Goal: Task Accomplishment & Management: Use online tool/utility

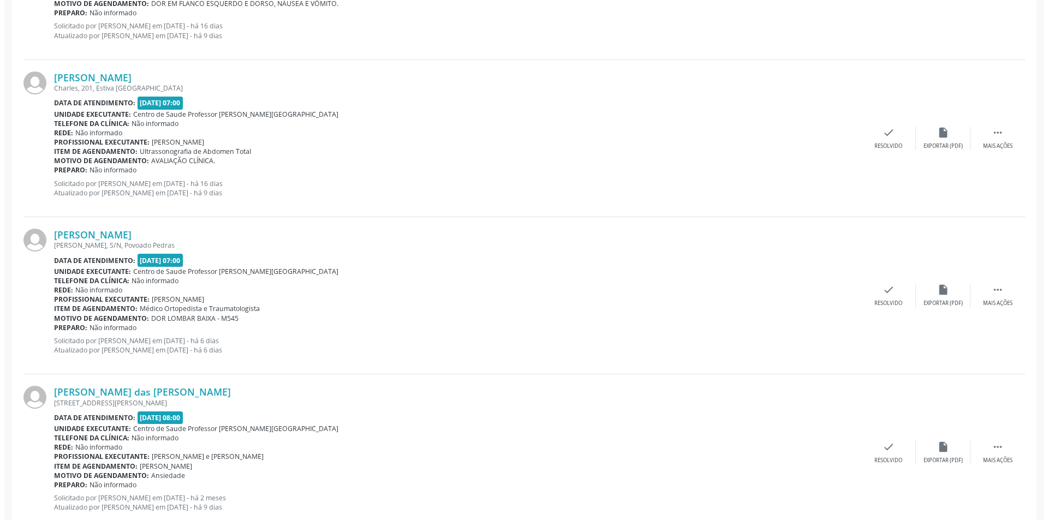
scroll to position [928, 0]
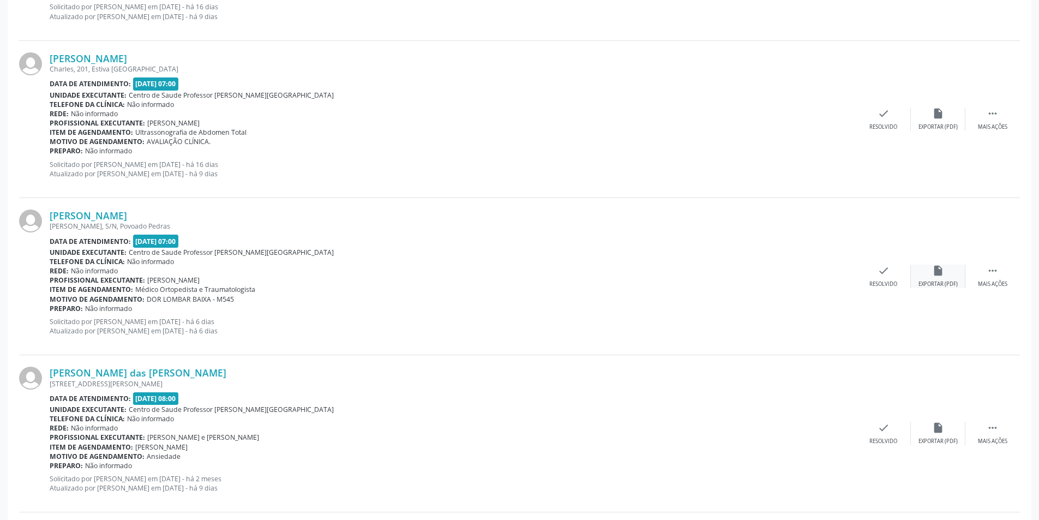
click at [951, 278] on div "insert_drive_file Exportar (PDF)" at bounding box center [938, 276] width 55 height 23
click at [880, 286] on div "Resolvido" at bounding box center [884, 284] width 28 height 8
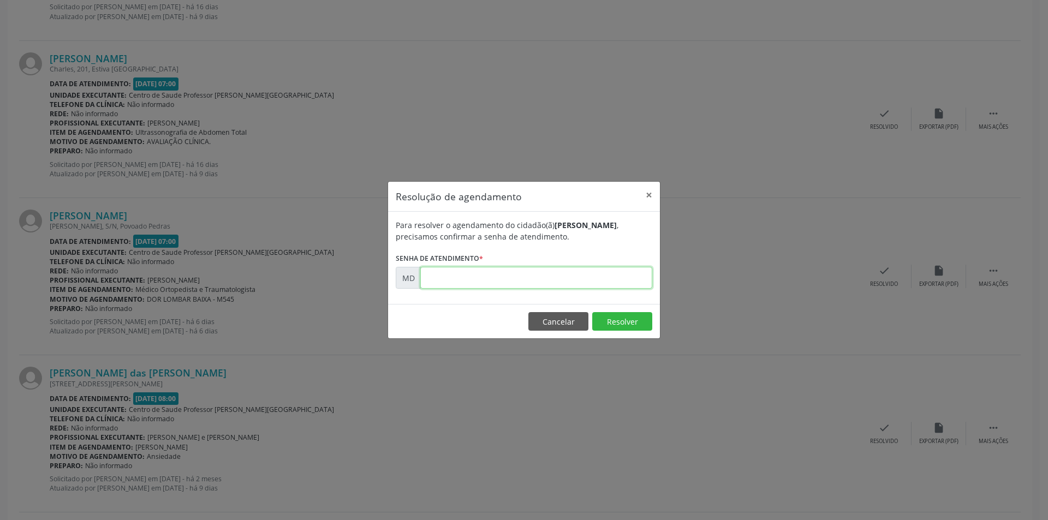
paste input "00009945"
type input "00009945"
click at [609, 317] on button "Resolver" at bounding box center [622, 321] width 60 height 19
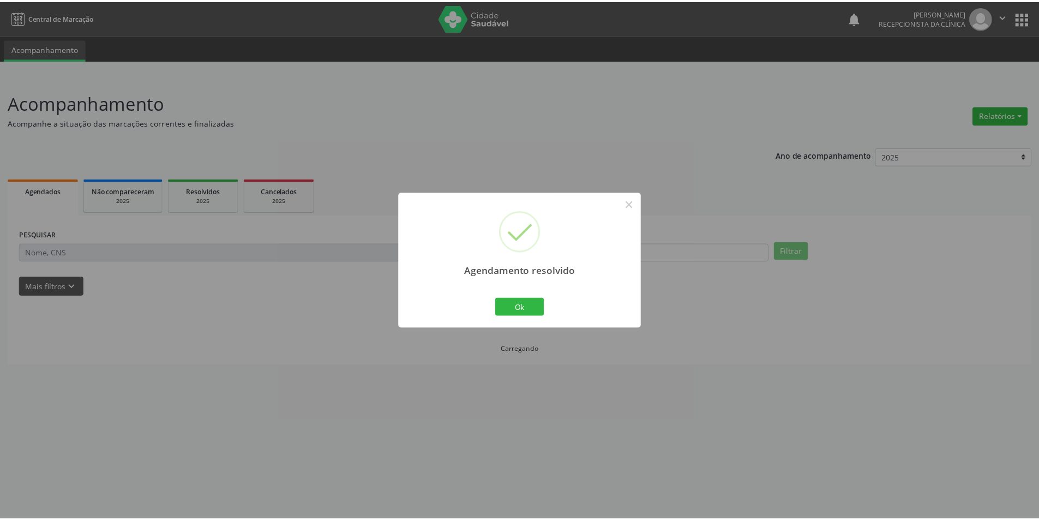
scroll to position [0, 0]
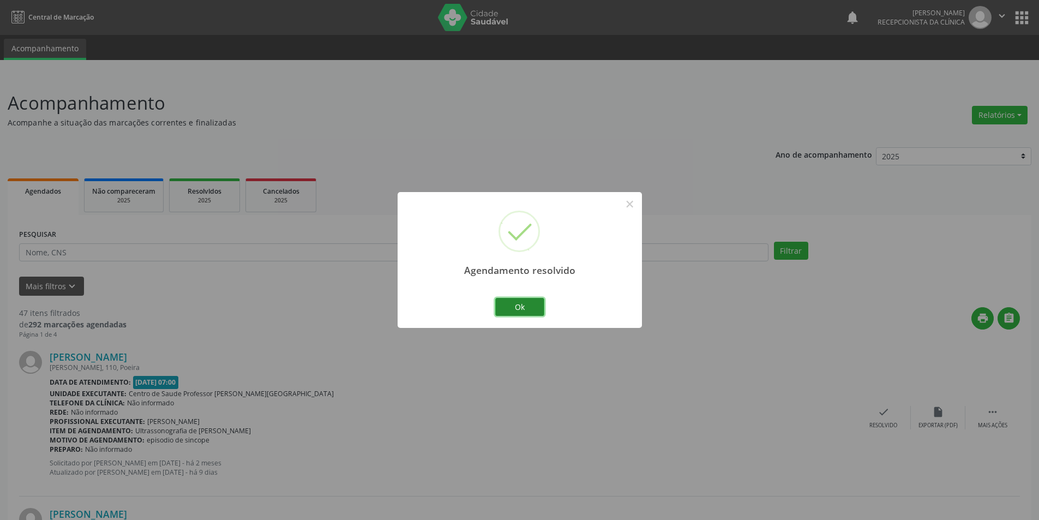
click at [533, 303] on button "Ok" at bounding box center [519, 307] width 49 height 19
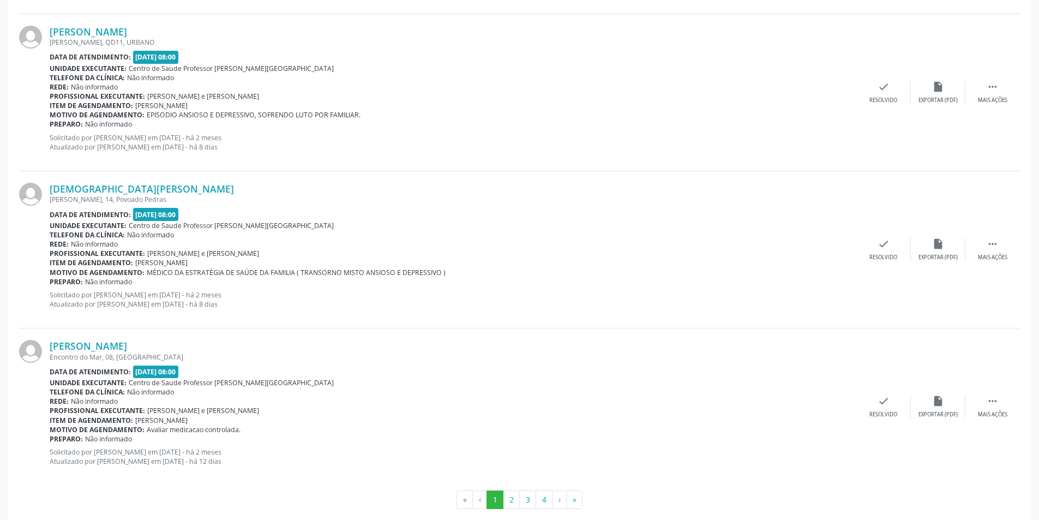
scroll to position [2228, 0]
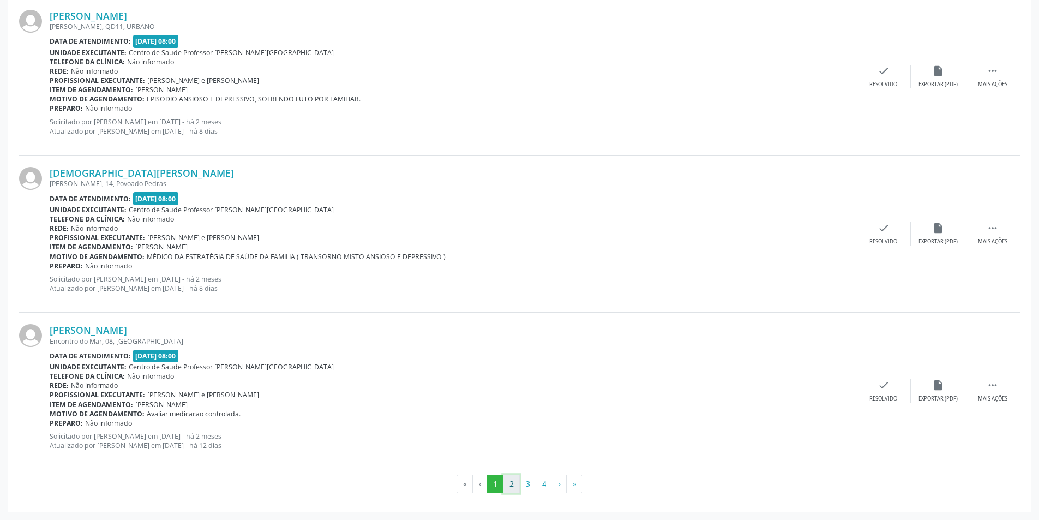
click at [508, 478] on button "2" at bounding box center [511, 484] width 17 height 19
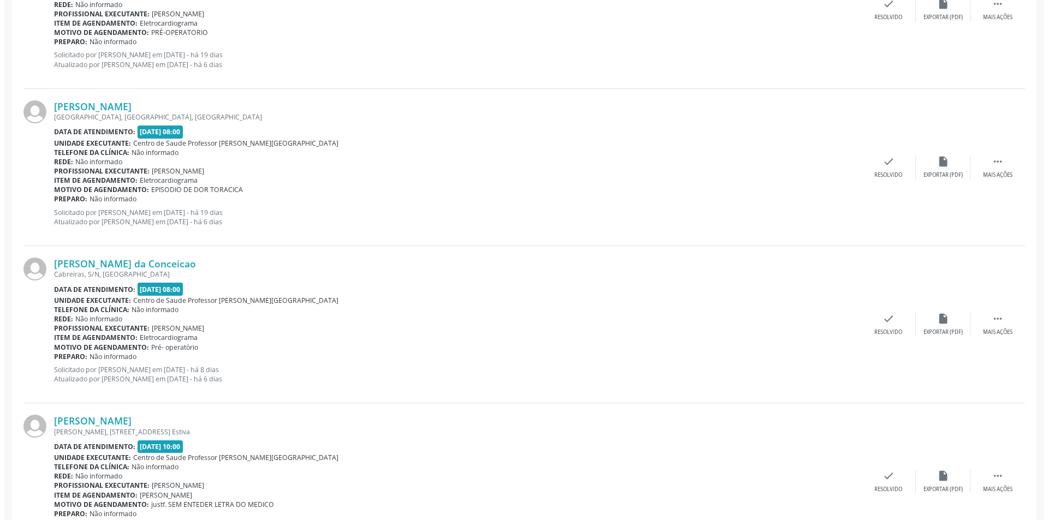
scroll to position [1528, 0]
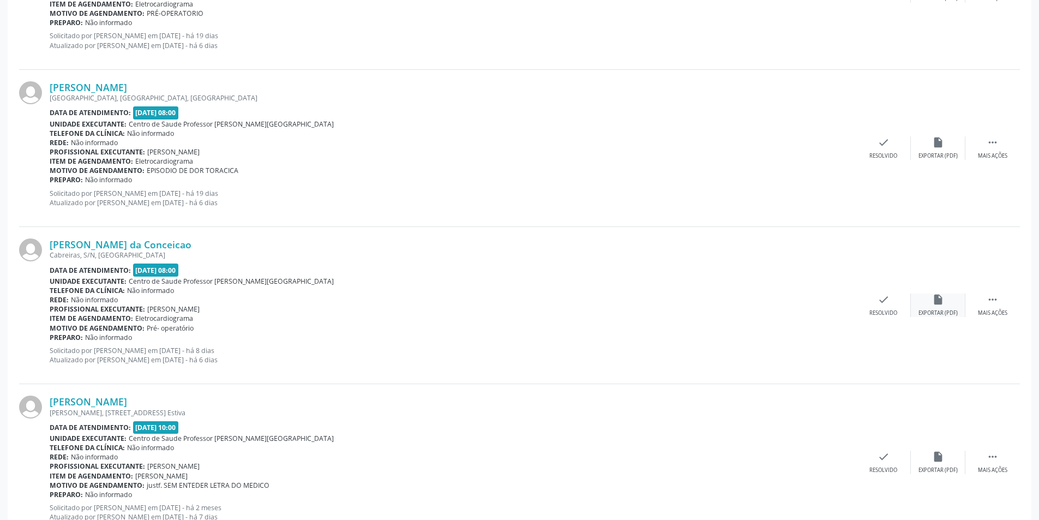
click at [942, 306] on div "insert_drive_file Exportar (PDF)" at bounding box center [938, 305] width 55 height 23
click at [889, 314] on div "Resolvido" at bounding box center [884, 313] width 28 height 8
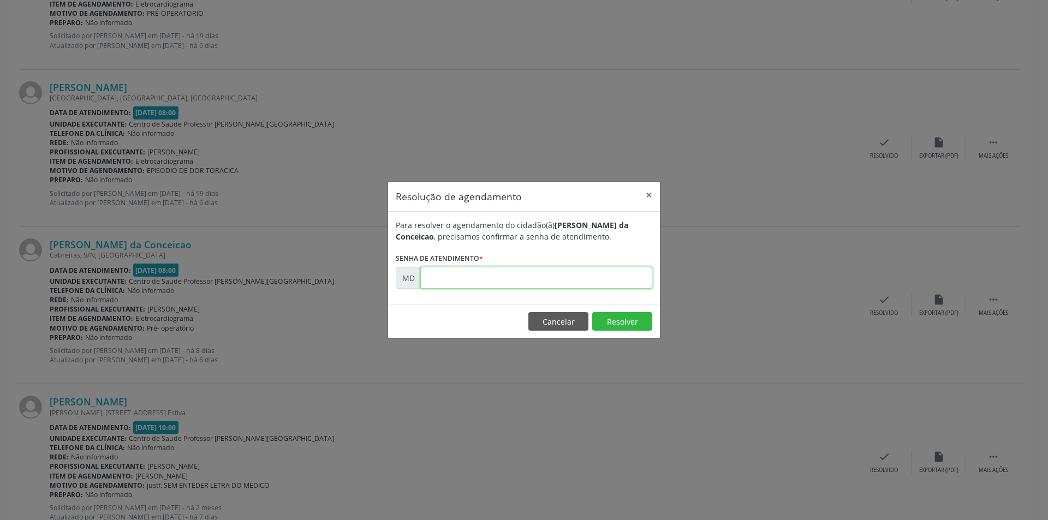
paste input "00009467"
type input "00009467"
click at [621, 327] on button "Resolver" at bounding box center [622, 321] width 60 height 19
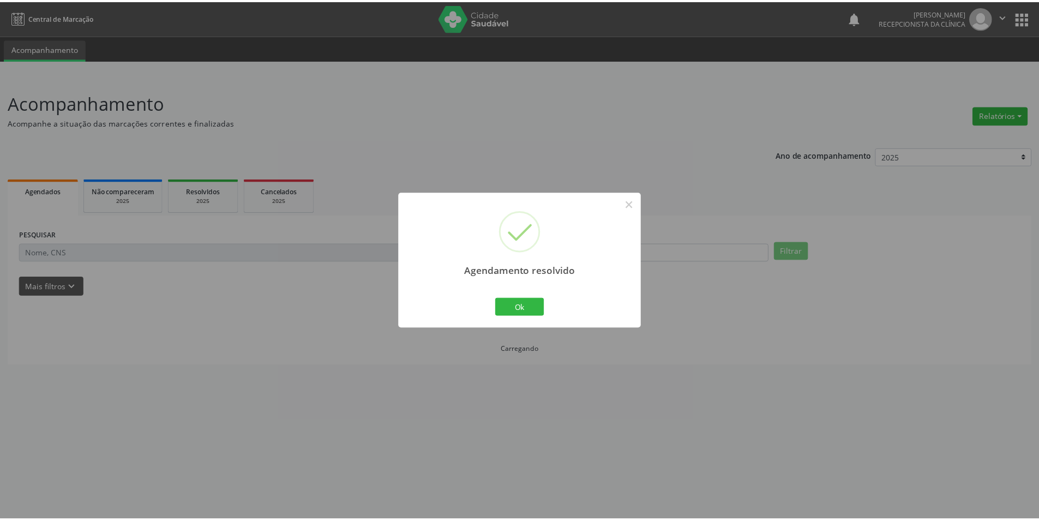
scroll to position [0, 0]
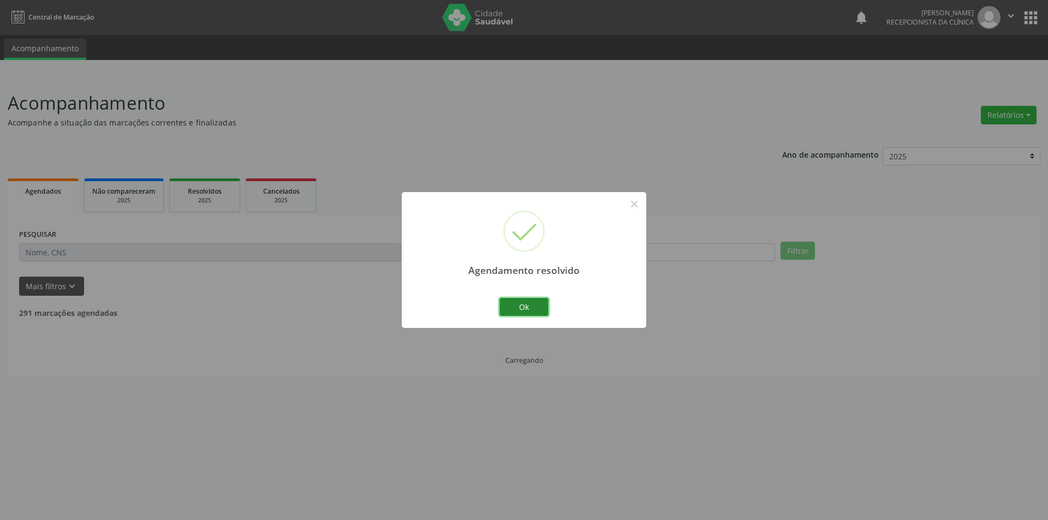
click at [524, 302] on button "Ok" at bounding box center [523, 307] width 49 height 19
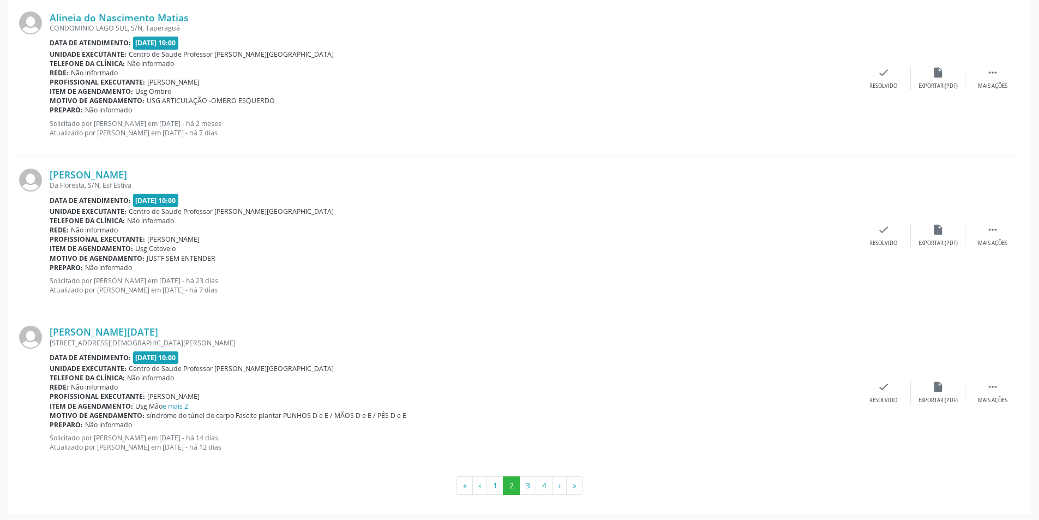
scroll to position [2228, 0]
click at [496, 478] on button "1" at bounding box center [495, 484] width 17 height 19
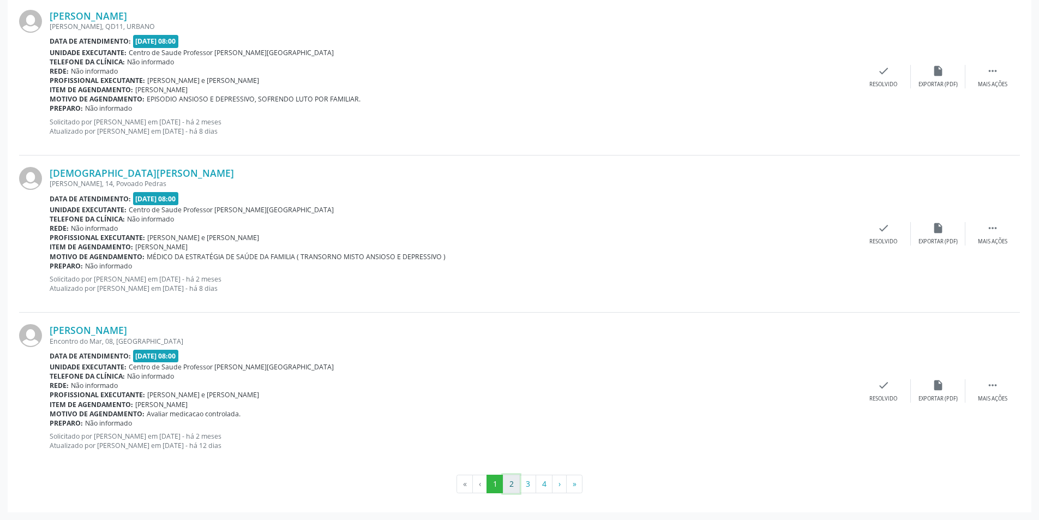
click at [515, 477] on button "2" at bounding box center [511, 484] width 17 height 19
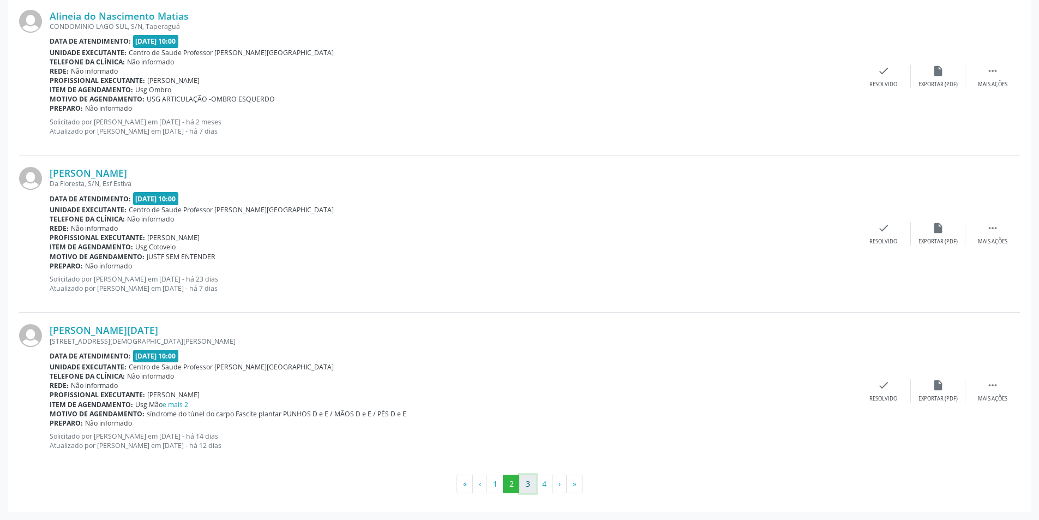
click at [525, 486] on button "3" at bounding box center [527, 484] width 17 height 19
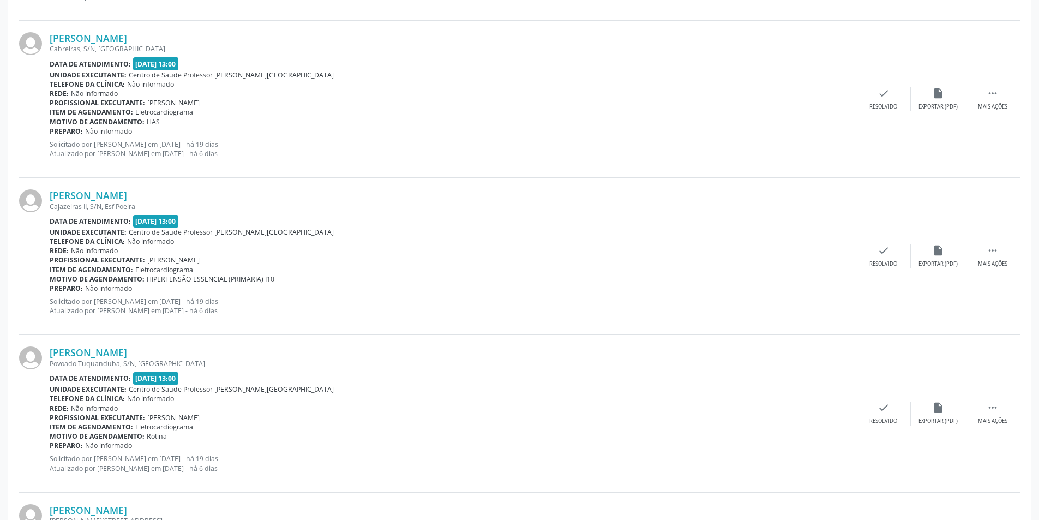
scroll to position [436, 0]
